Goal: Check status: Check status

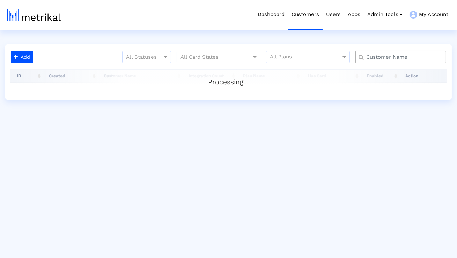
click at [378, 55] on input "text" at bounding box center [403, 56] width 82 height 7
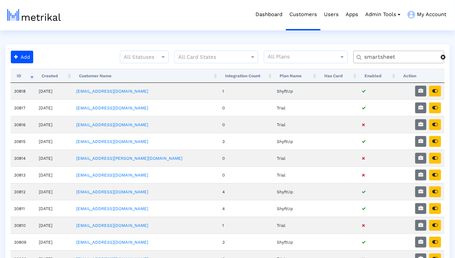
type input "smartsheet"
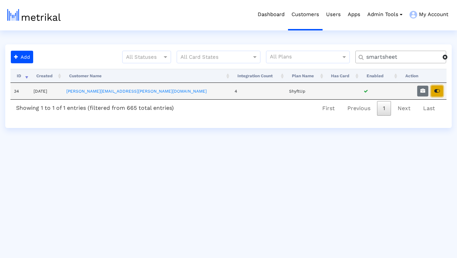
click at [439, 89] on icon "button" at bounding box center [438, 90] width 6 height 5
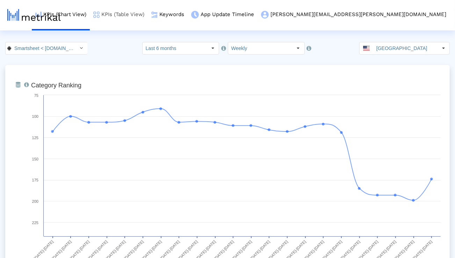
click at [148, 19] on link "KPIs (Table View)" at bounding box center [119, 14] width 58 height 29
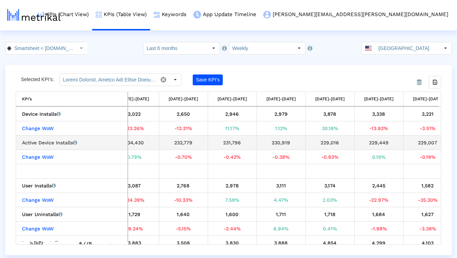
scroll to position [0, 911]
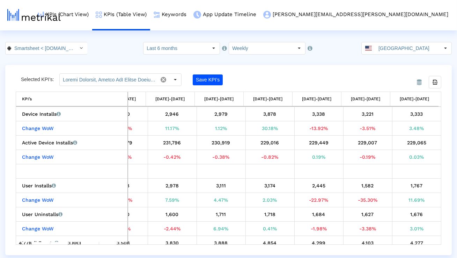
click at [214, 55] on crea-index "Smartsheet < com.smartsheet.android > Select how far back from today you would …" at bounding box center [228, 148] width 457 height 213
click at [211, 53] on div "Select" at bounding box center [213, 48] width 11 height 11
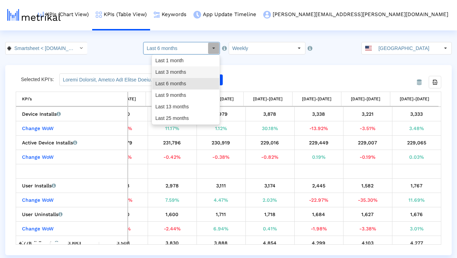
click at [203, 72] on div "Last 3 months" at bounding box center [185, 72] width 67 height 12
type input "Last 3 months"
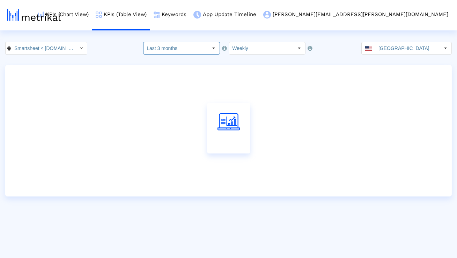
click at [76, 51] on div "Select" at bounding box center [81, 48] width 11 height 11
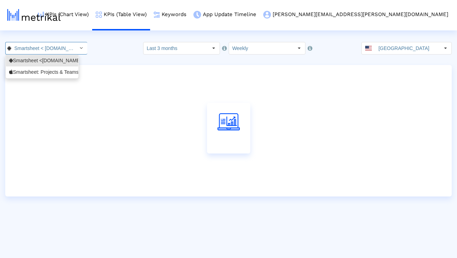
scroll to position [0, 37]
click at [64, 72] on div "Smartsheet: Projects & Teams <568421135>" at bounding box center [42, 72] width 66 height 7
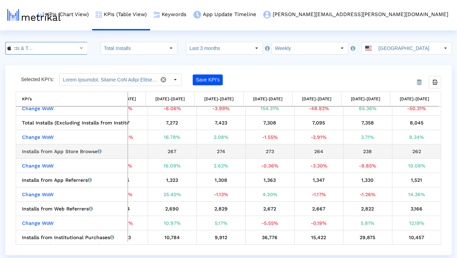
scroll to position [29, 0]
